Goal: Task Accomplishment & Management: Complete application form

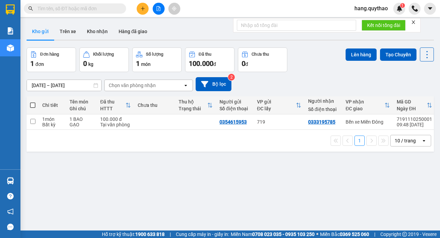
click at [138, 8] on button at bounding box center [143, 9] width 12 height 12
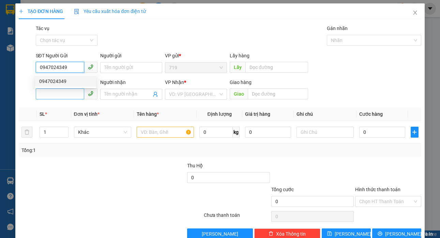
type input "0947024349"
click at [66, 95] on input "SĐT Người Nhận *" at bounding box center [60, 93] width 49 height 11
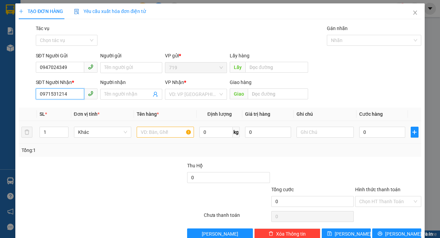
type input "0971531214"
click at [148, 127] on input "text" at bounding box center [165, 132] width 57 height 11
click at [142, 131] on input "1 GIẤY" at bounding box center [165, 132] width 57 height 11
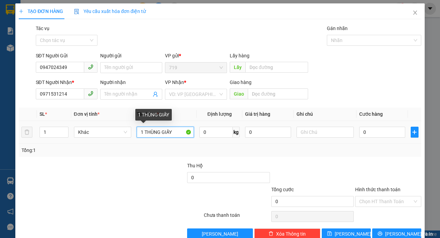
click at [175, 131] on input "1 THÙNG GIẤY" at bounding box center [165, 132] width 57 height 11
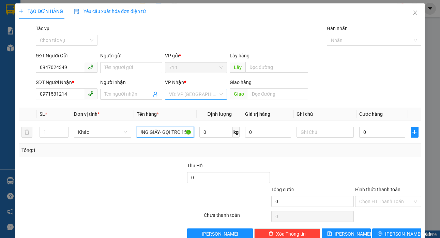
type input "1 THÙNG GIẤY- GỌI TRC 15P"
click at [199, 94] on input "search" at bounding box center [193, 94] width 49 height 10
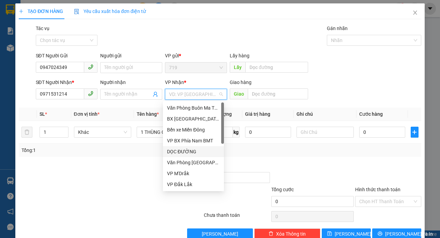
click at [183, 150] on div "DỌC ĐƯỜNG" at bounding box center [193, 152] width 53 height 8
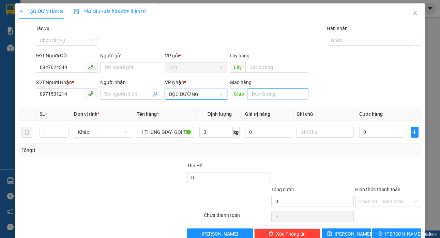
click at [280, 94] on input "text" at bounding box center [278, 93] width 60 height 11
type input "A"
type input "Â"
type input "AMATA"
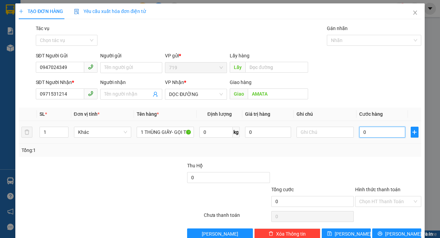
click at [385, 130] on input "0" at bounding box center [382, 132] width 46 height 11
type input "6"
type input "60"
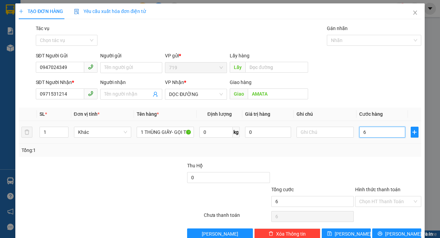
type input "60"
type input "600"
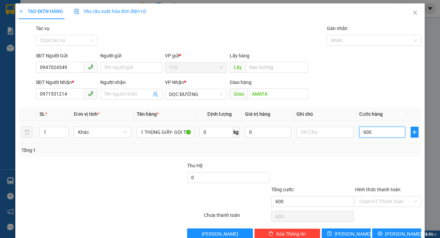
type input "6.000"
type input "60.000"
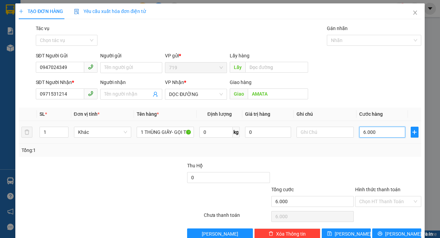
type input "60.000"
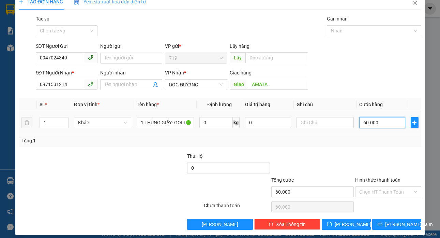
scroll to position [15, 0]
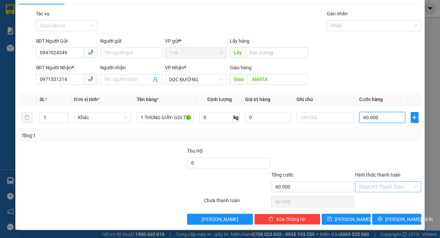
type input "60.000"
click at [367, 185] on input "Hình thức thanh toán" at bounding box center [385, 186] width 53 height 10
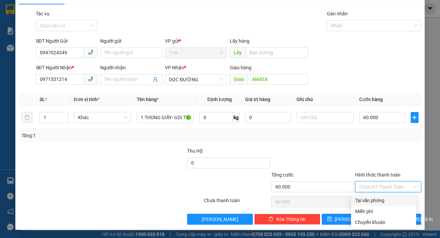
click at [370, 202] on div "Tại văn phòng" at bounding box center [383, 200] width 57 height 8
type input "0"
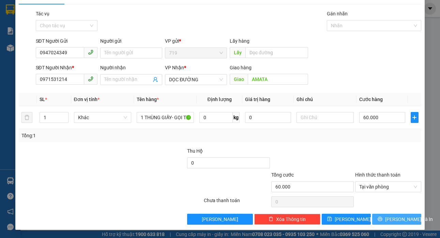
click at [398, 216] on span "[PERSON_NAME] và In" at bounding box center [409, 219] width 48 height 8
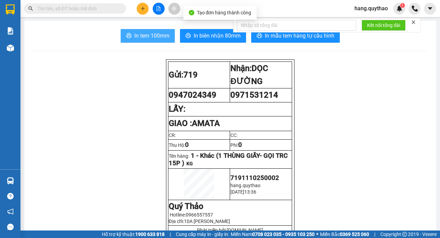
click at [162, 39] on span "In tem 100mm" at bounding box center [151, 35] width 35 height 9
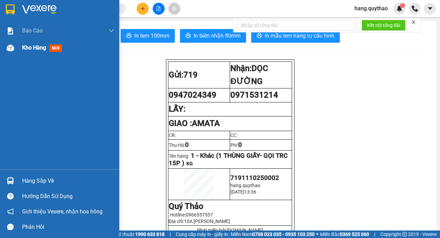
click at [38, 50] on span "Kho hàng" at bounding box center [34, 47] width 24 height 6
